Goal: Task Accomplishment & Management: Manage account settings

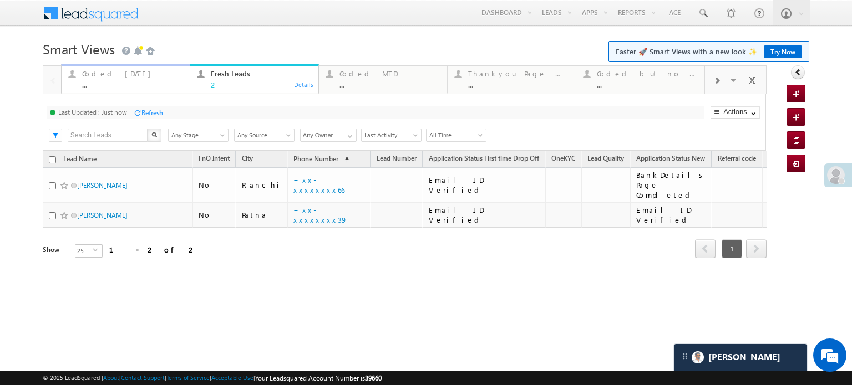
click at [90, 73] on div "Coded Today" at bounding box center [132, 73] width 101 height 9
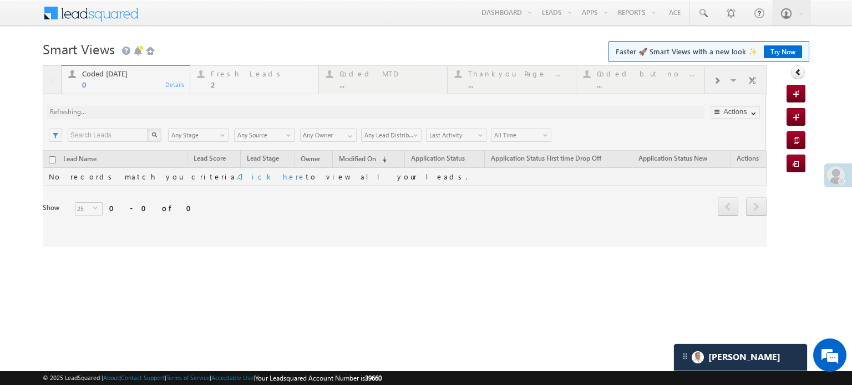
click at [251, 73] on div "Fresh Leads" at bounding box center [261, 73] width 101 height 9
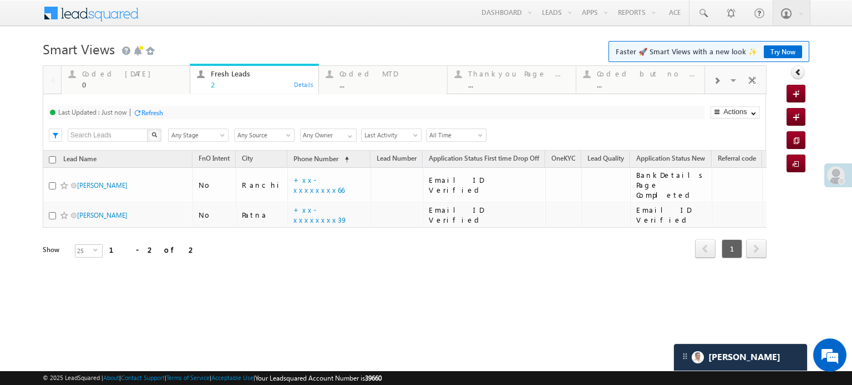
click at [251, 73] on div "Fresh Leads" at bounding box center [261, 73] width 101 height 9
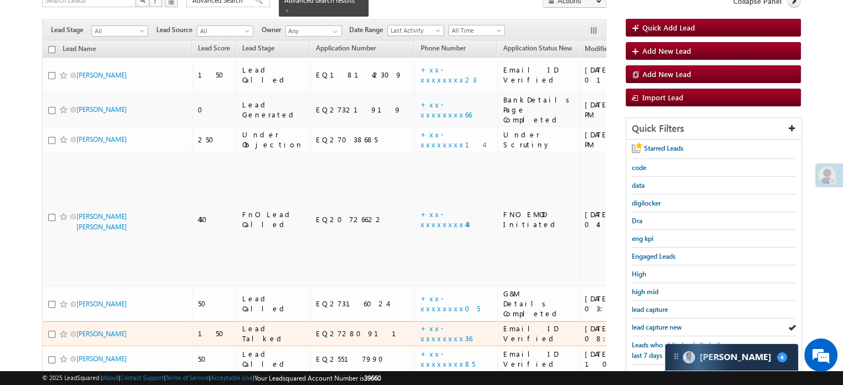
scroll to position [101, 0]
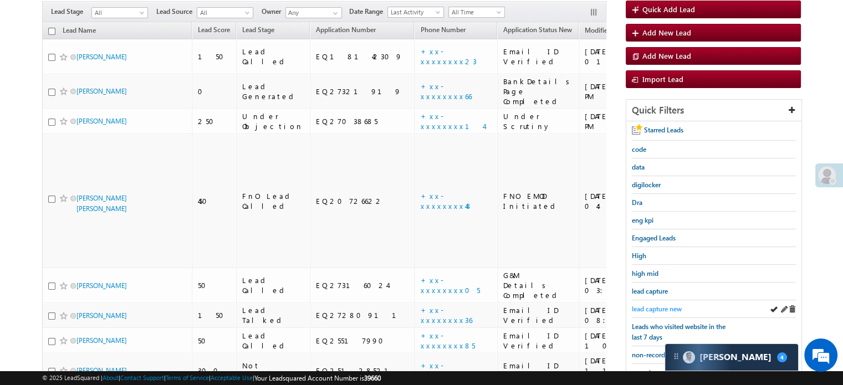
click at [662, 306] on span "lead capture new" at bounding box center [657, 309] width 50 height 8
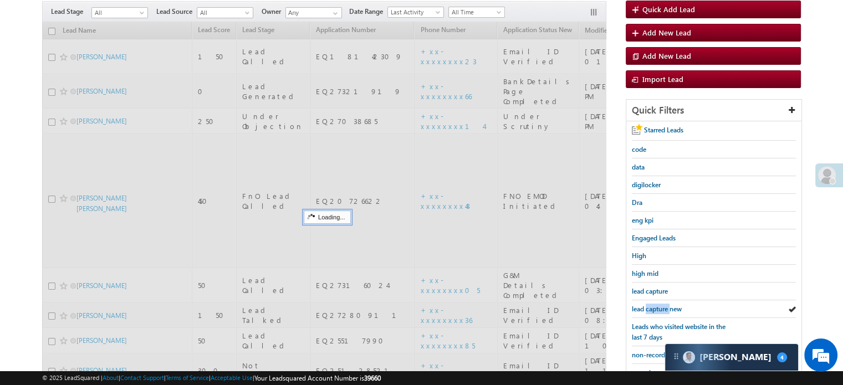
click at [662, 306] on span "lead capture new" at bounding box center [657, 309] width 50 height 8
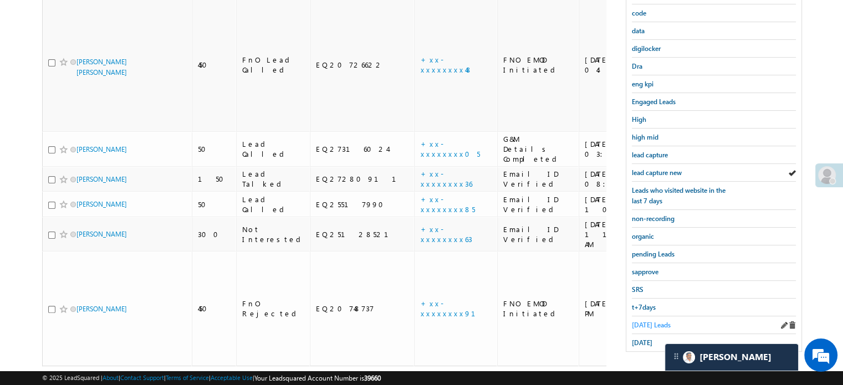
click at [662, 324] on span "Today's Leads" at bounding box center [651, 325] width 39 height 8
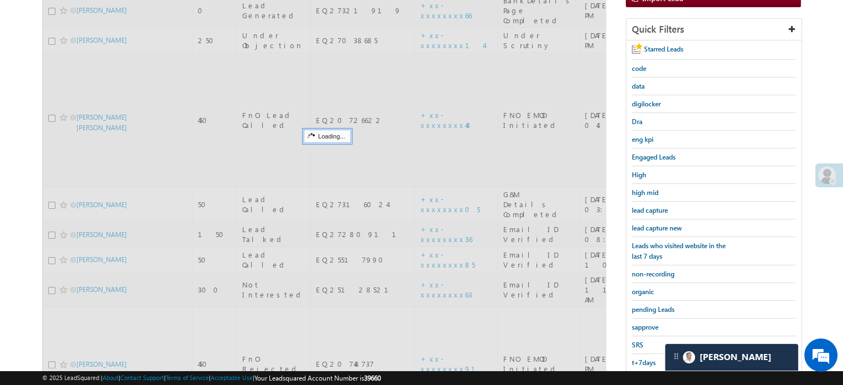
scroll to position [72, 0]
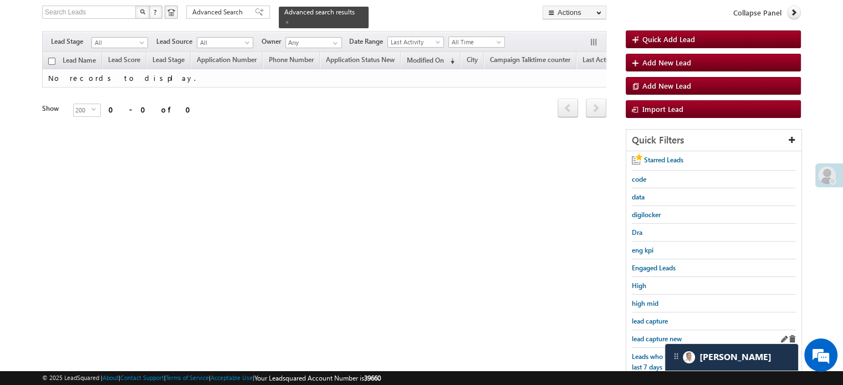
click at [660, 330] on div "lead capture new" at bounding box center [714, 339] width 164 height 18
click at [660, 334] on link "lead capture new" at bounding box center [657, 339] width 50 height 11
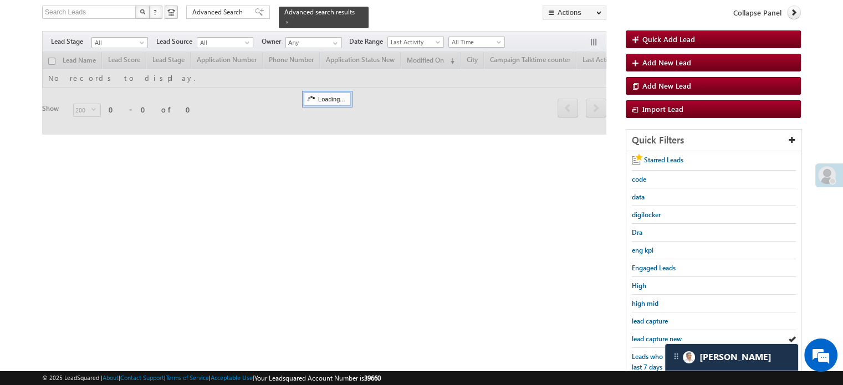
click at [660, 335] on span "lead capture new" at bounding box center [657, 339] width 50 height 8
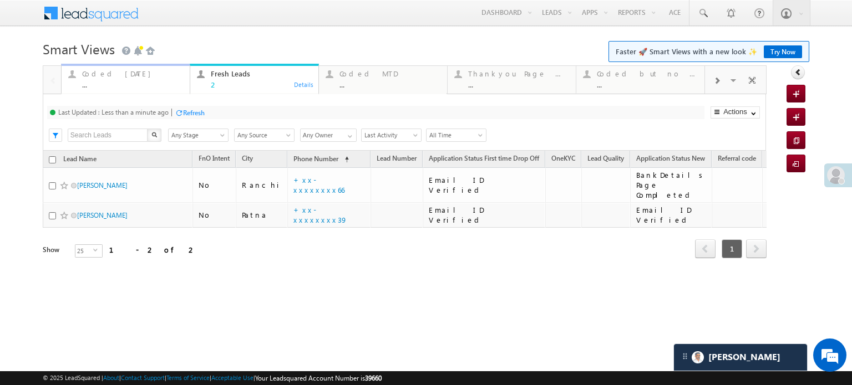
click at [135, 77] on div "Coded Today" at bounding box center [132, 73] width 101 height 9
